Goal: Find specific page/section: Find specific page/section

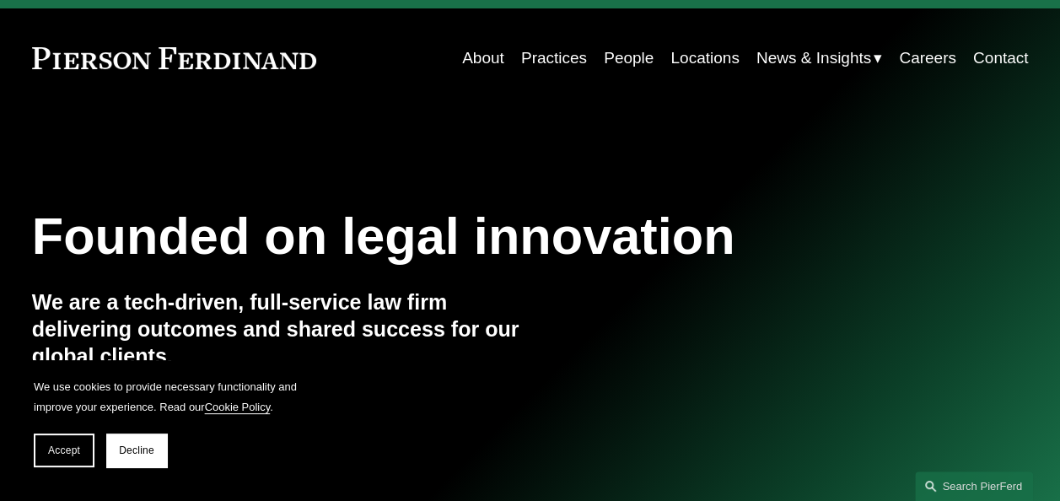
scroll to position [46, 0]
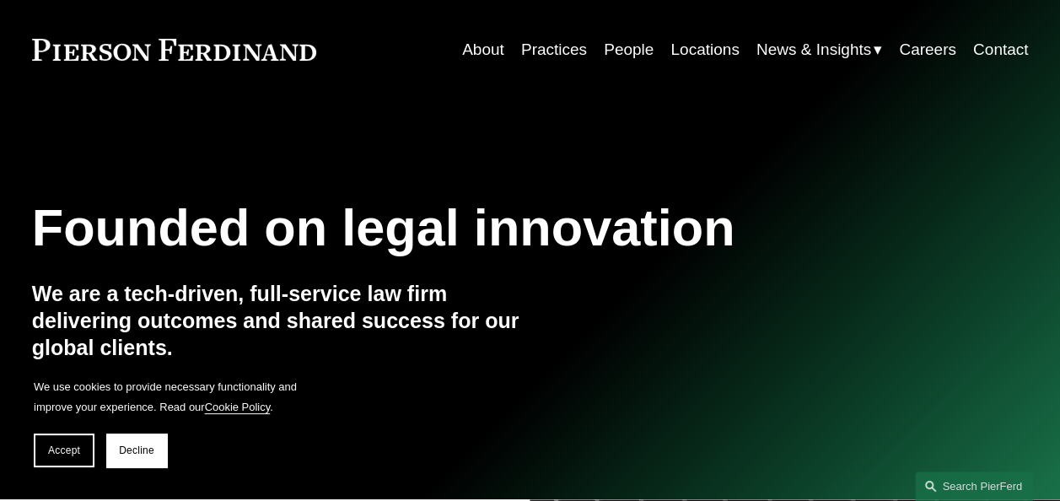
click at [622, 61] on link "People" at bounding box center [629, 50] width 50 height 32
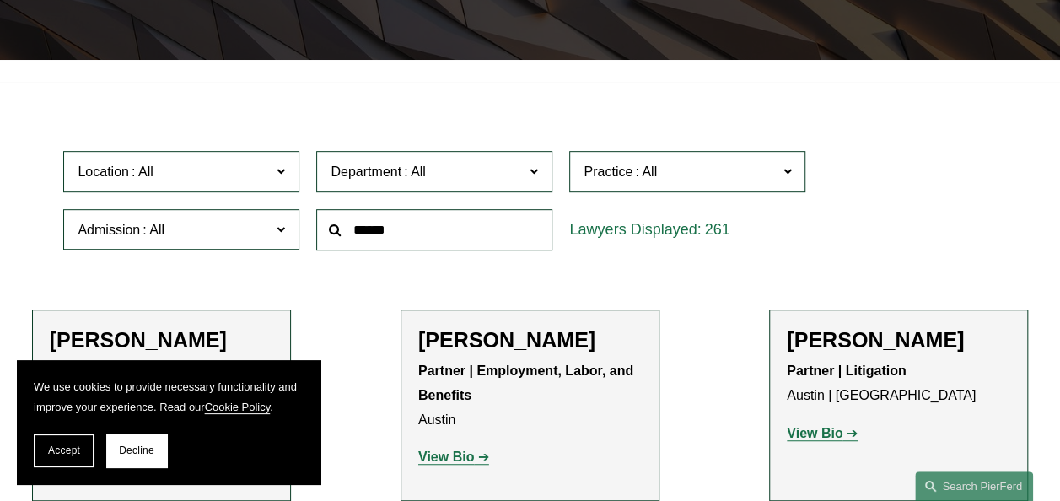
scroll to position [371, 0]
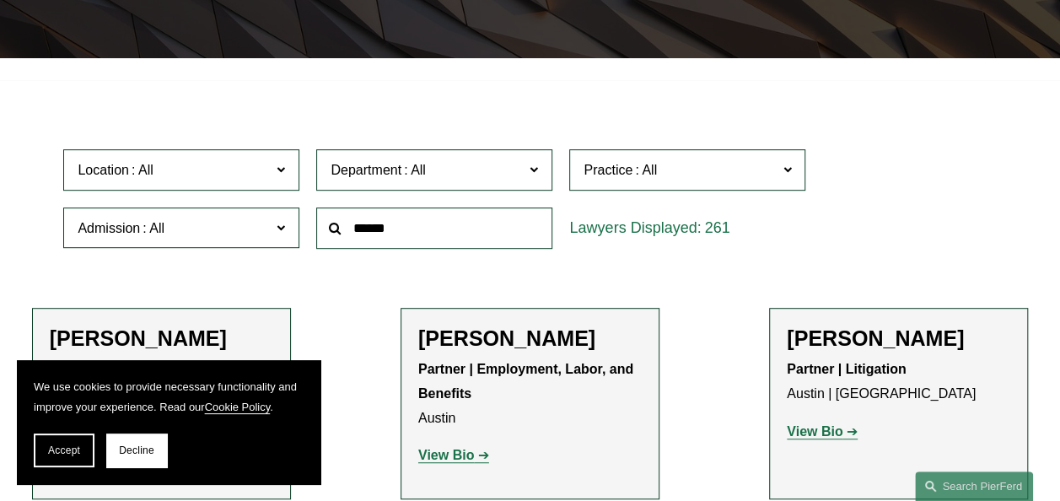
click at [476, 237] on input "text" at bounding box center [434, 227] width 236 height 41
type input "*****"
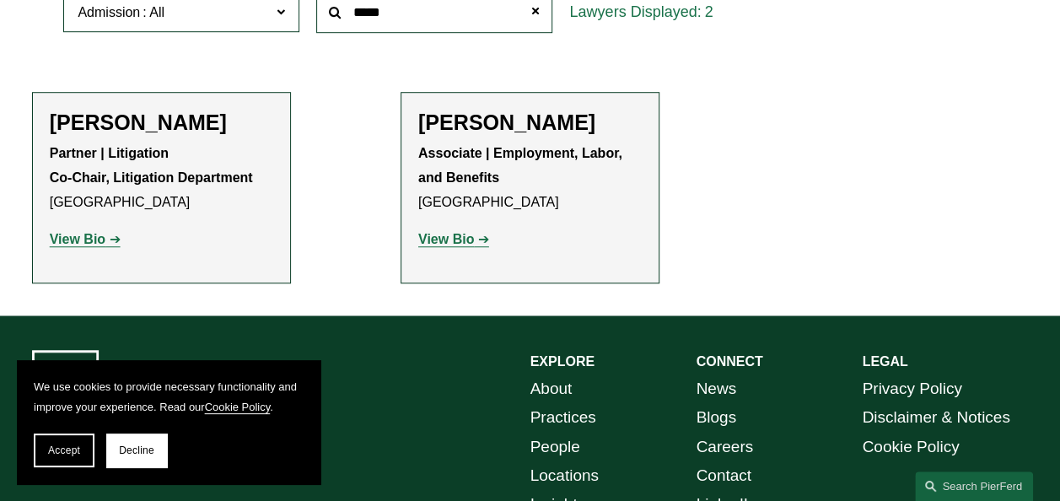
scroll to position [589, 0]
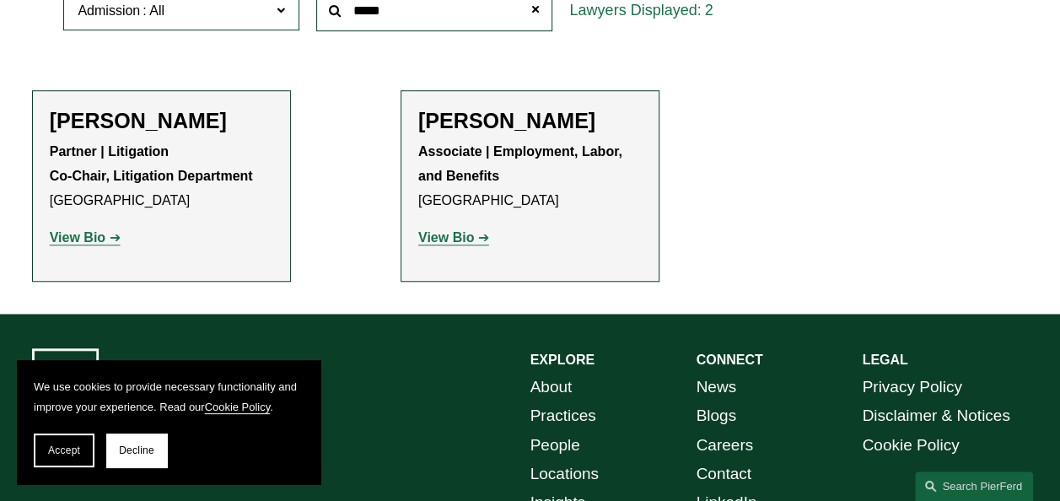
click at [103, 245] on strong "View Bio" at bounding box center [78, 237] width 56 height 14
